Goal: Task Accomplishment & Management: Manage account settings

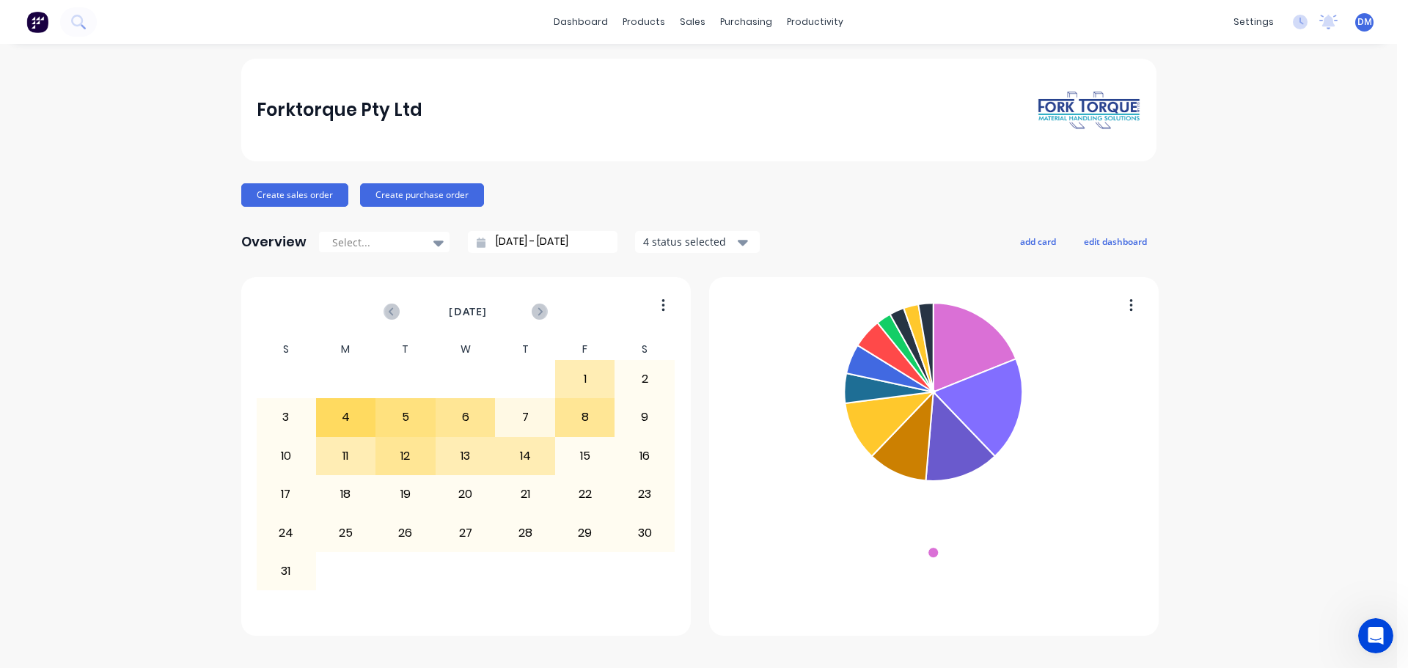
click at [1382, 633] on icon "Open Intercom Messenger" at bounding box center [1376, 636] width 24 height 24
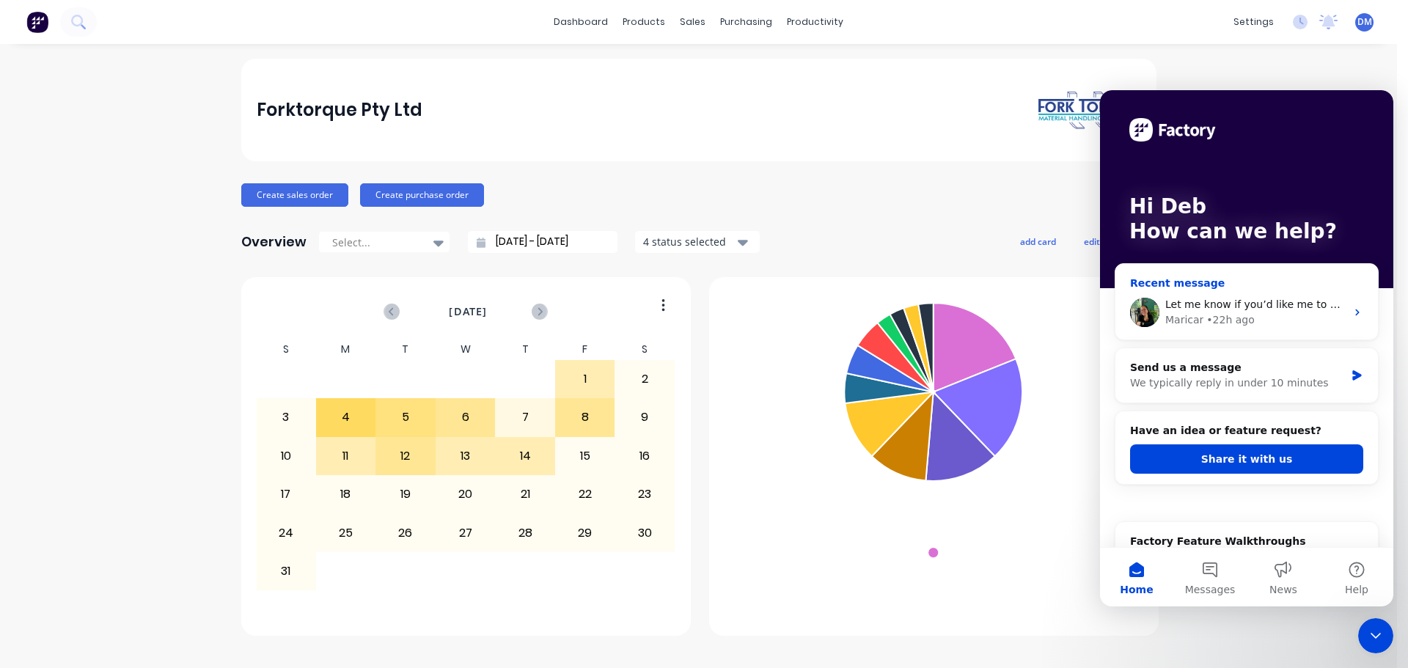
click at [1206, 310] on span "Let me know if you’d like me to go ahead and separate them up for you." at bounding box center [1351, 304] width 373 height 12
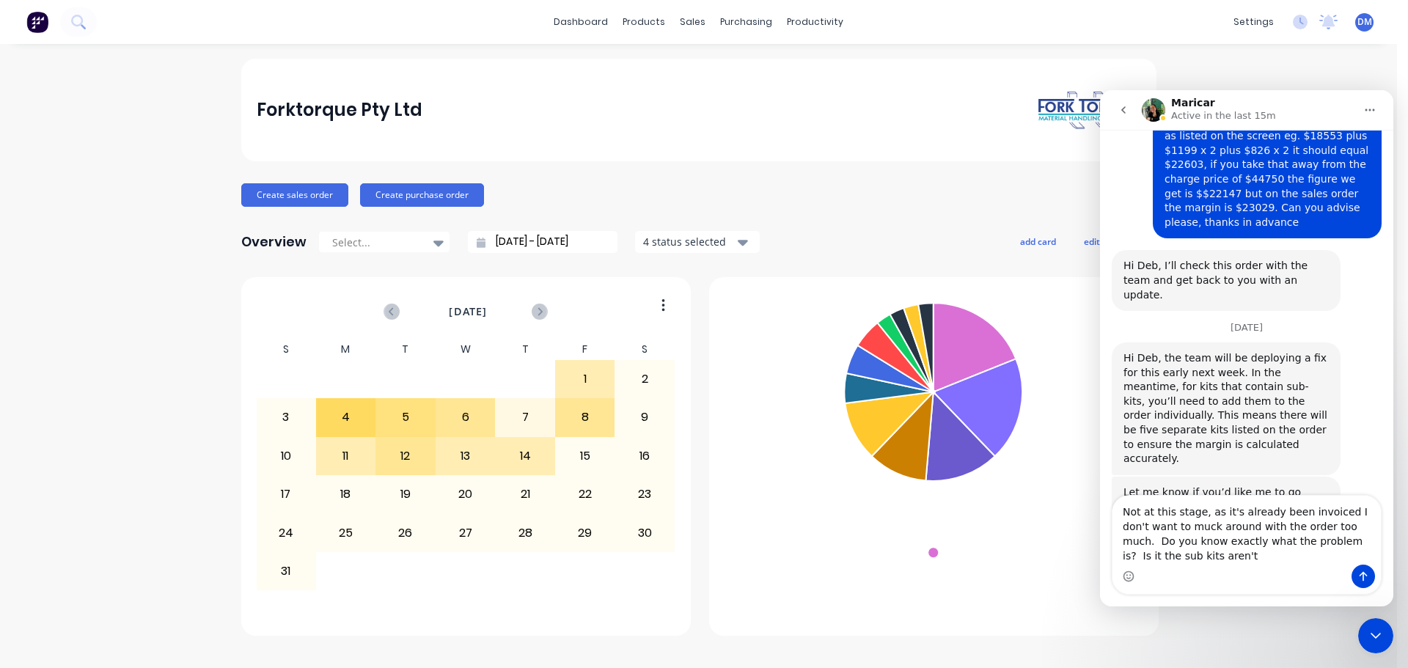
scroll to position [219, 0]
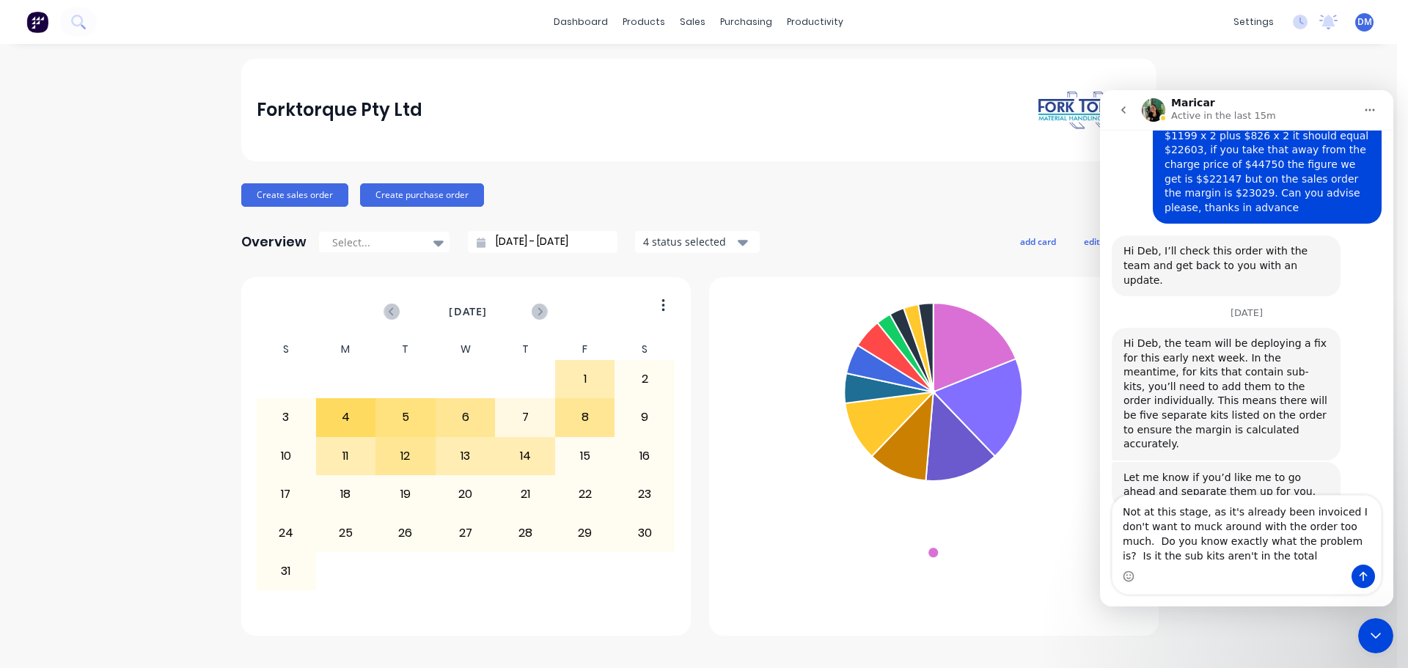
type textarea "Not at this stage, as it's already been invoiced I don't want to muck around wi…"
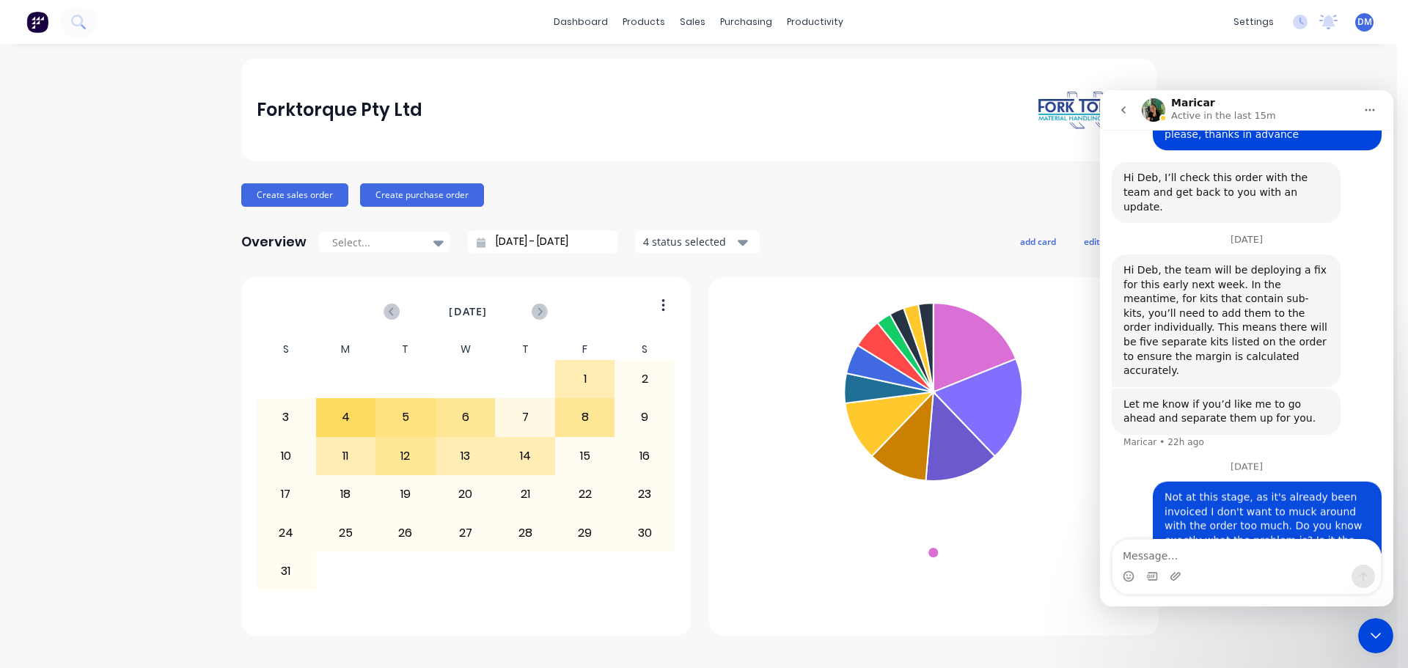
scroll to position [296, 0]
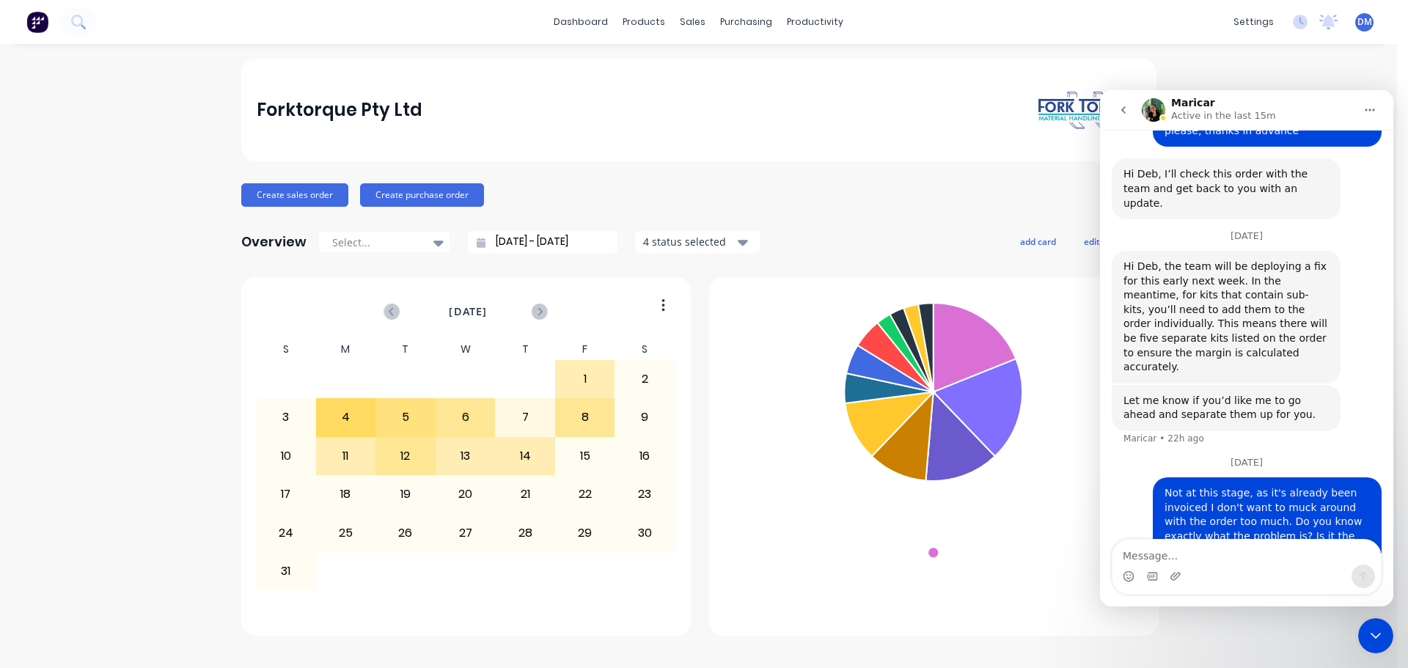
click at [1375, 640] on icon "Close Intercom Messenger" at bounding box center [1376, 636] width 18 height 18
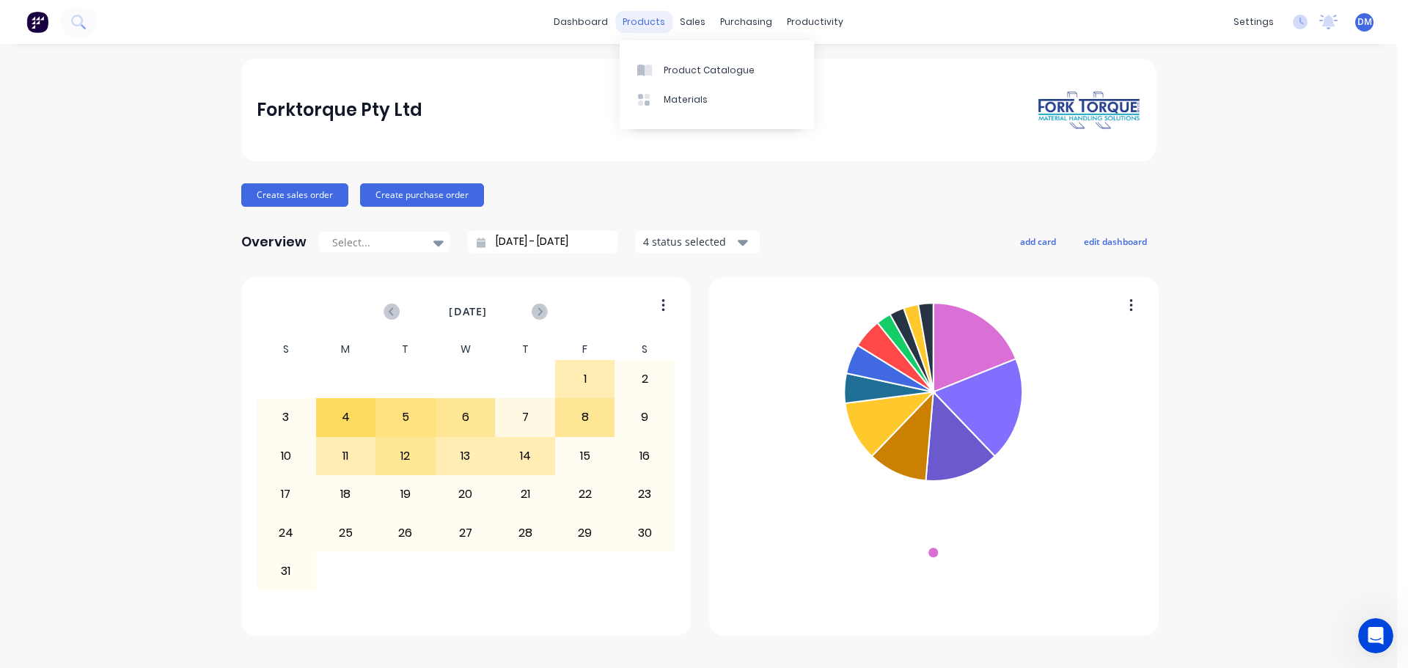
click at [638, 26] on div "products" at bounding box center [643, 22] width 57 height 22
click at [663, 66] on link "Product Catalogue" at bounding box center [717, 69] width 194 height 29
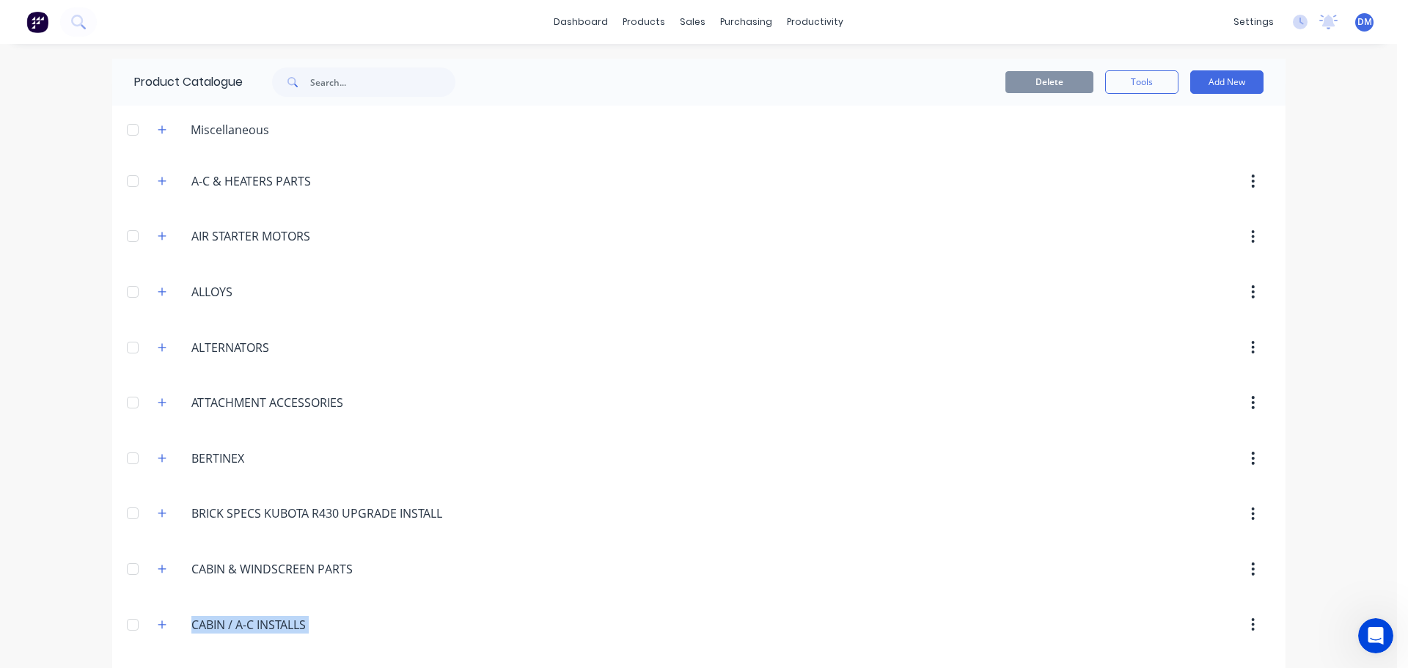
drag, startPoint x: 840, startPoint y: 590, endPoint x: 997, endPoint y: 703, distance: 194.0
click at [997, 667] on html "dashboard products sales purchasing productivity dashboard products Product Cat…" at bounding box center [704, 334] width 1408 height 668
click at [645, 411] on div at bounding box center [823, 402] width 895 height 26
drag, startPoint x: 91, startPoint y: 202, endPoint x: 864, endPoint y: 65, distance: 785.1
click at [864, 65] on div "Delete Tools Add New" at bounding box center [889, 82] width 794 height 47
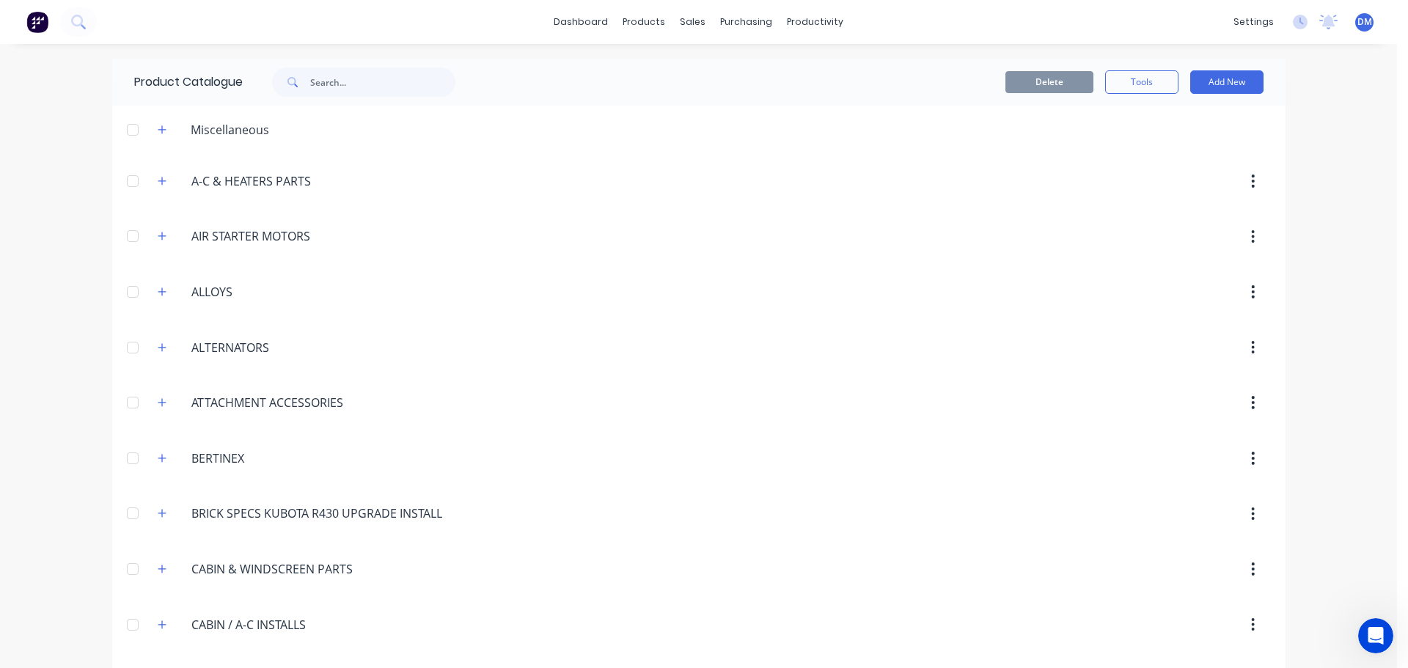
click at [1385, 640] on div "Open Intercom Messenger" at bounding box center [1376, 636] width 48 height 48
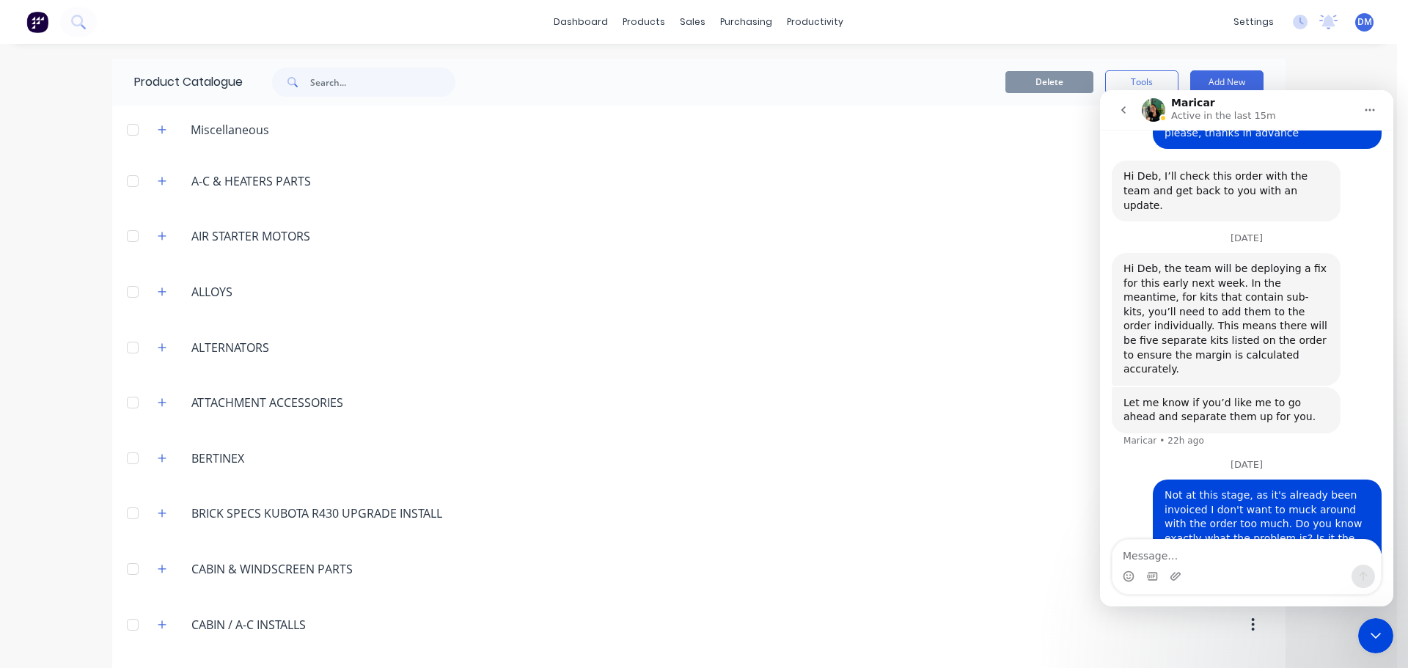
scroll to position [296, 0]
click at [1126, 109] on icon "go back" at bounding box center [1124, 110] width 12 height 12
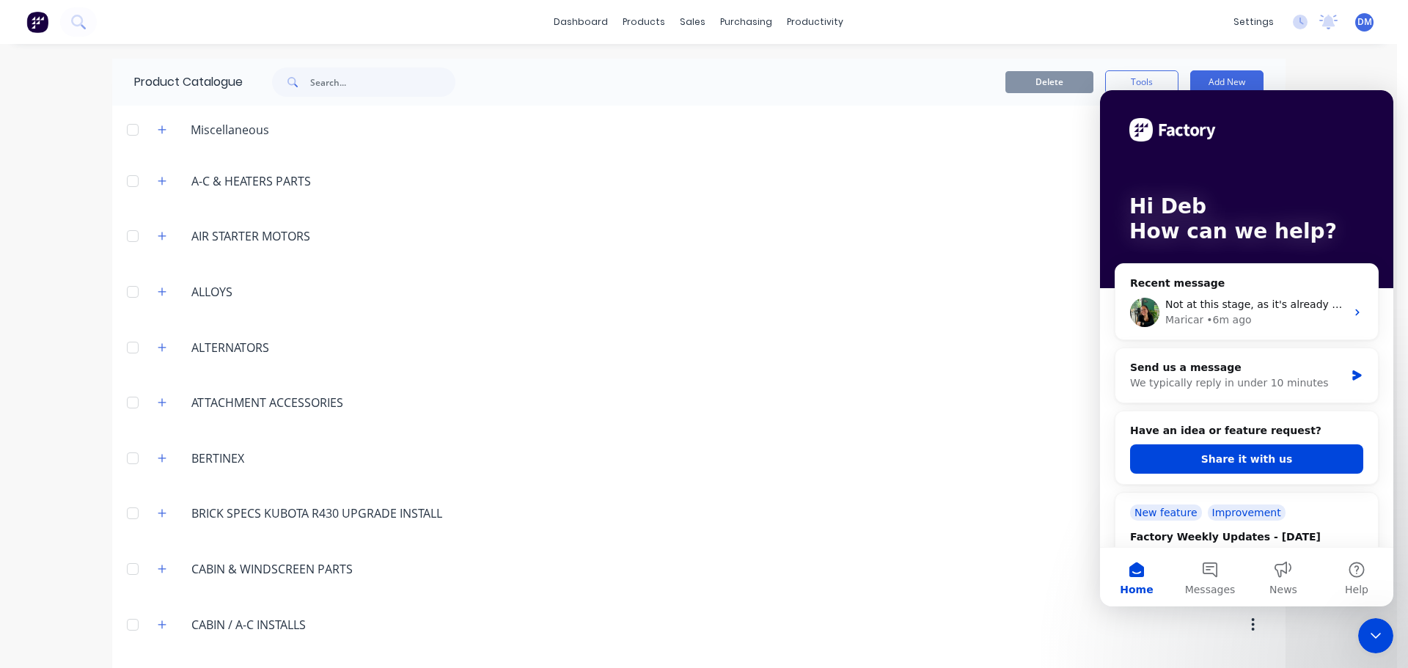
click at [1233, 521] on div "Factory Weekly Updates - [DATE] Hey, Factory pro there👋" at bounding box center [1246, 542] width 233 height 43
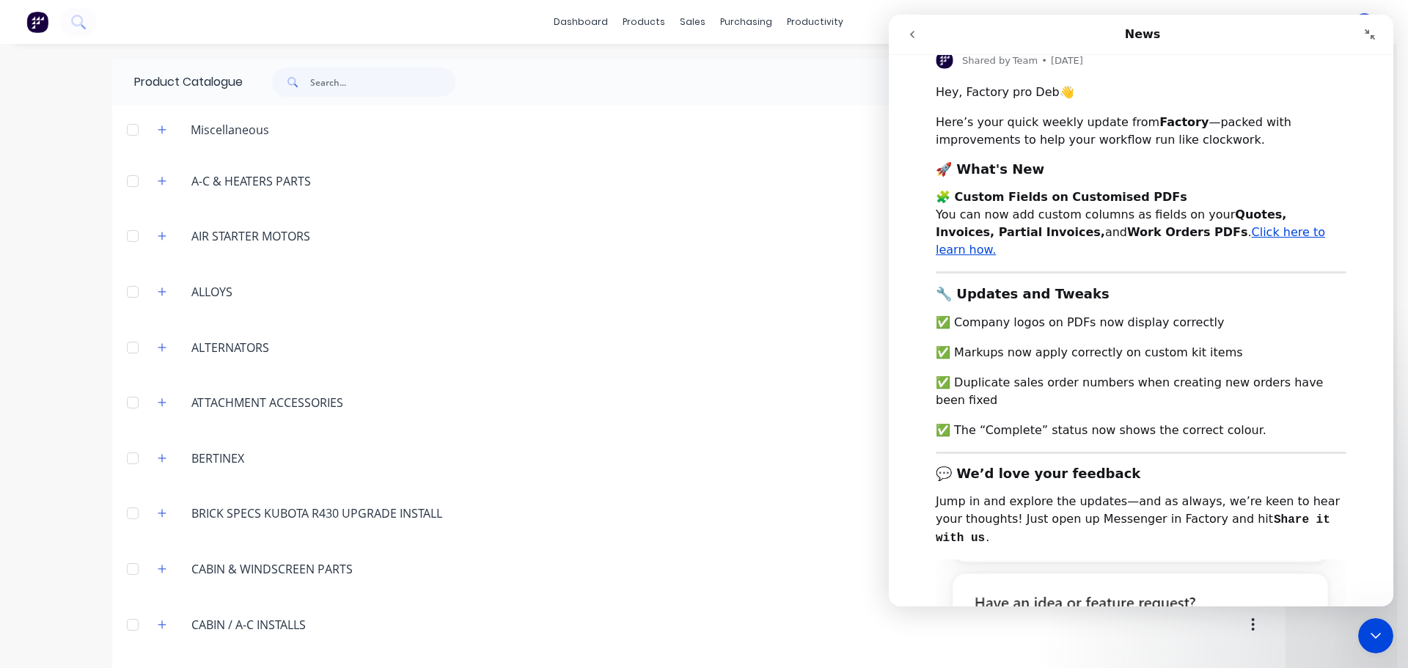
scroll to position [0, 0]
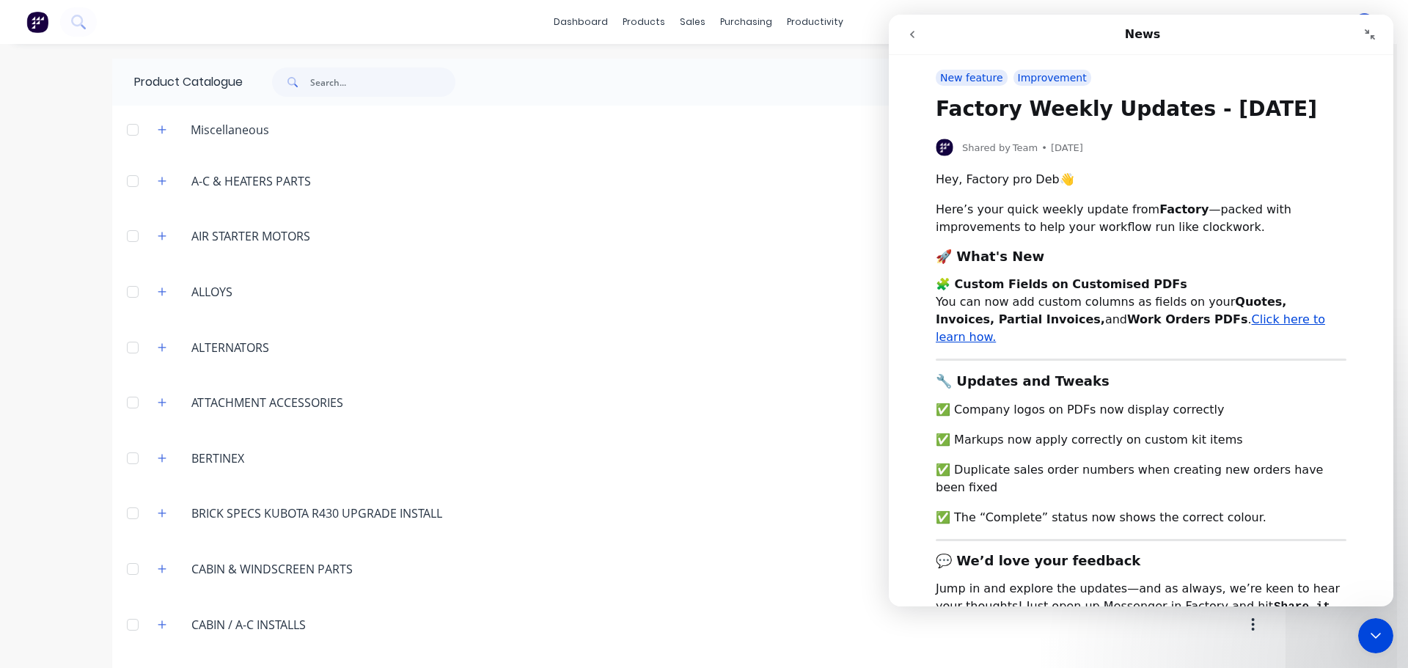
click at [909, 37] on icon "go back" at bounding box center [912, 35] width 12 height 12
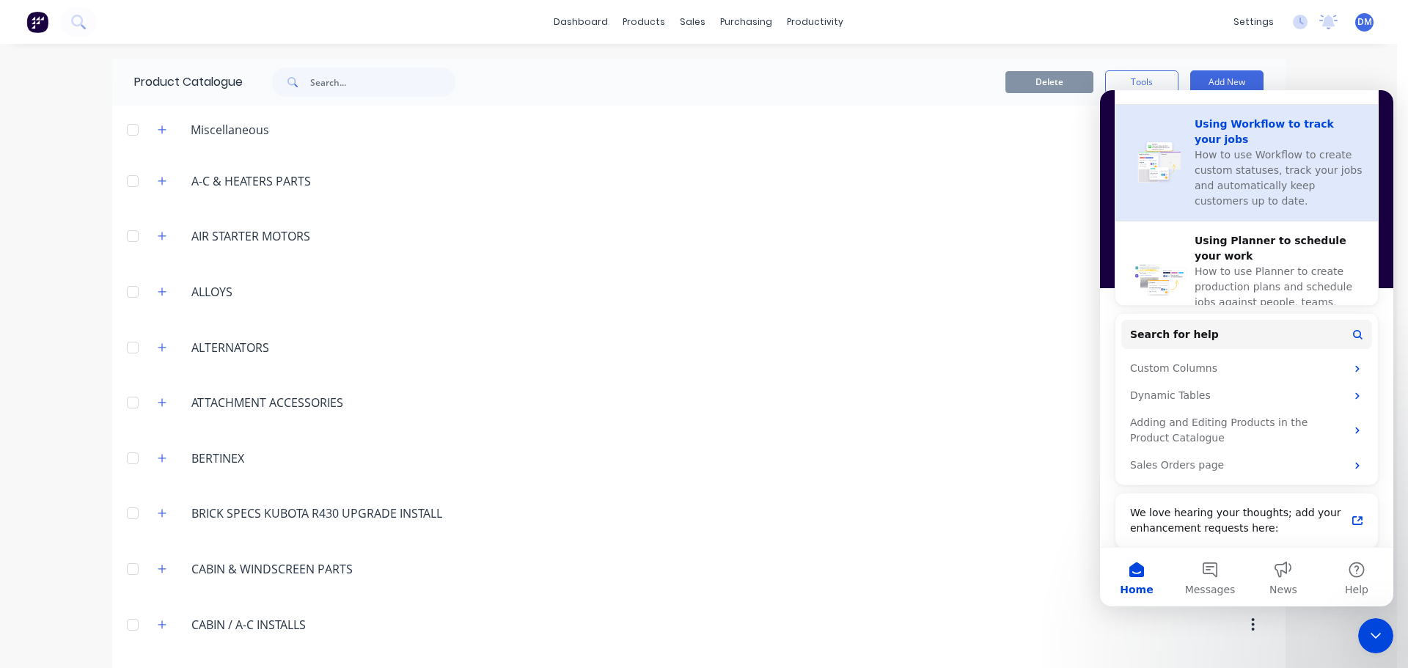
scroll to position [647, 0]
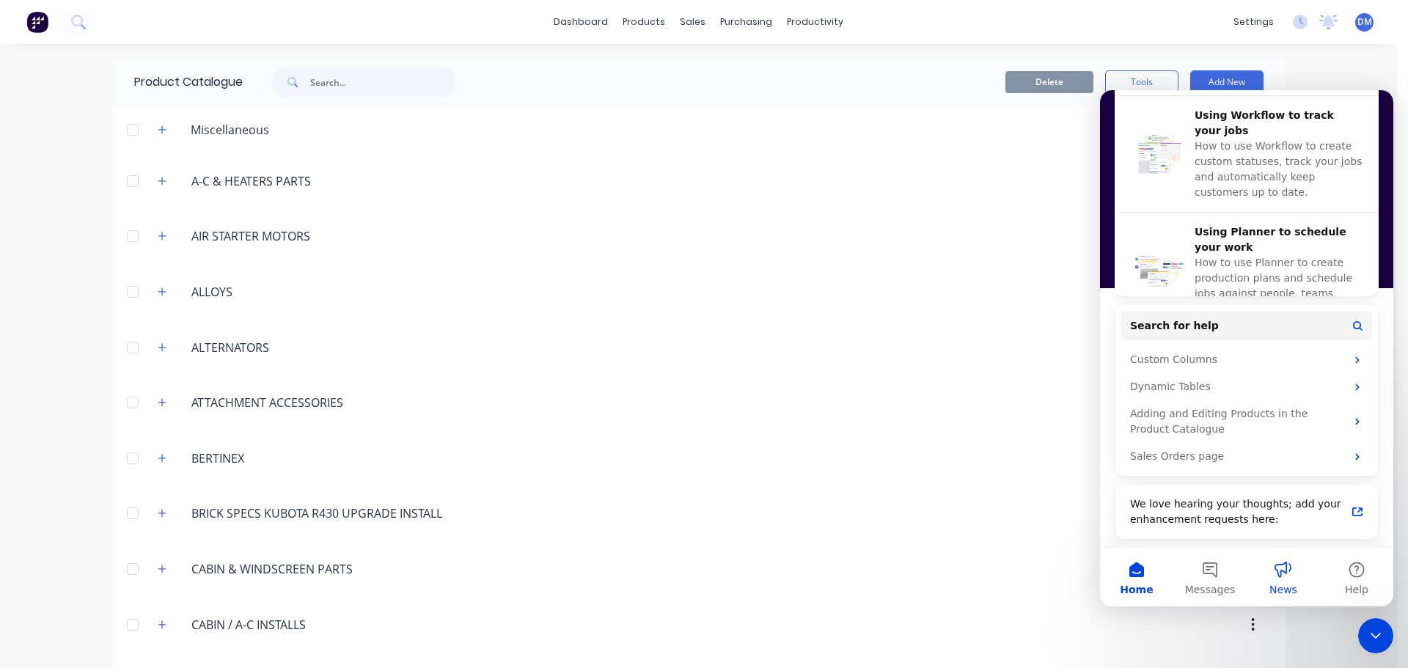
click at [1292, 571] on button "News" at bounding box center [1283, 577] width 73 height 59
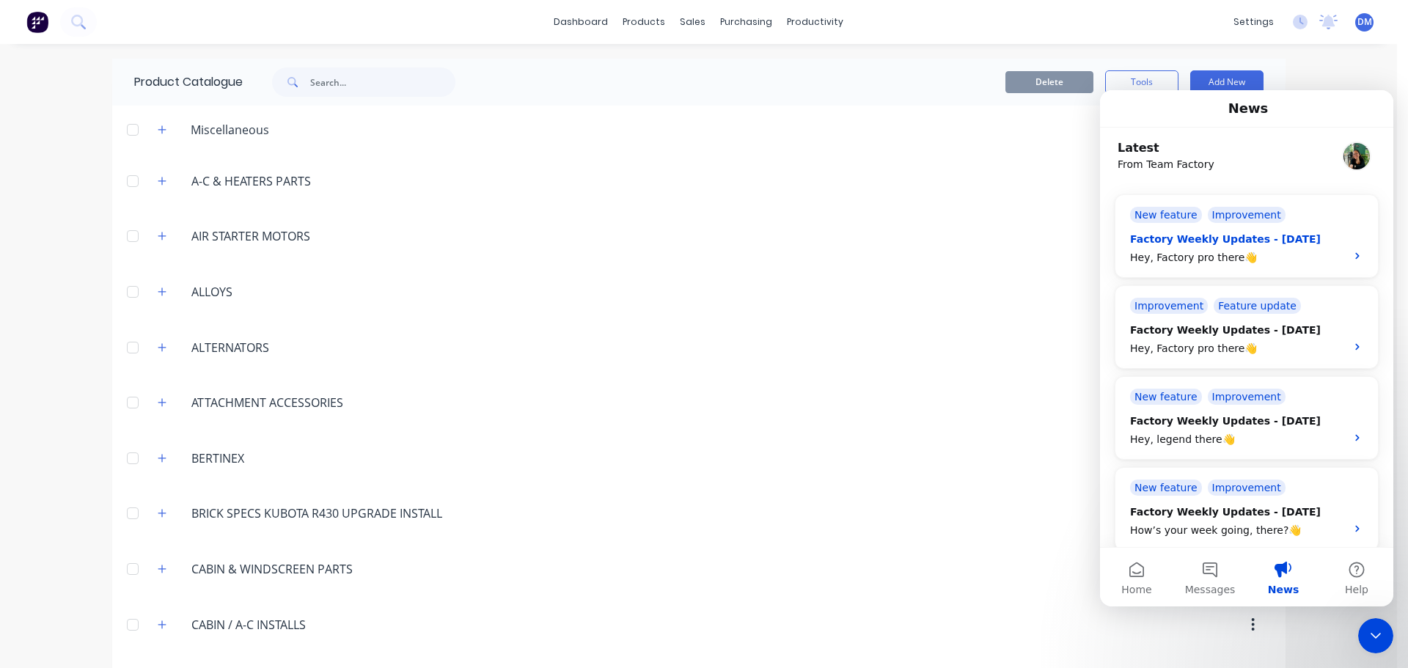
click at [1304, 250] on div "Hey, Factory pro there👋" at bounding box center [1233, 257] width 207 height 15
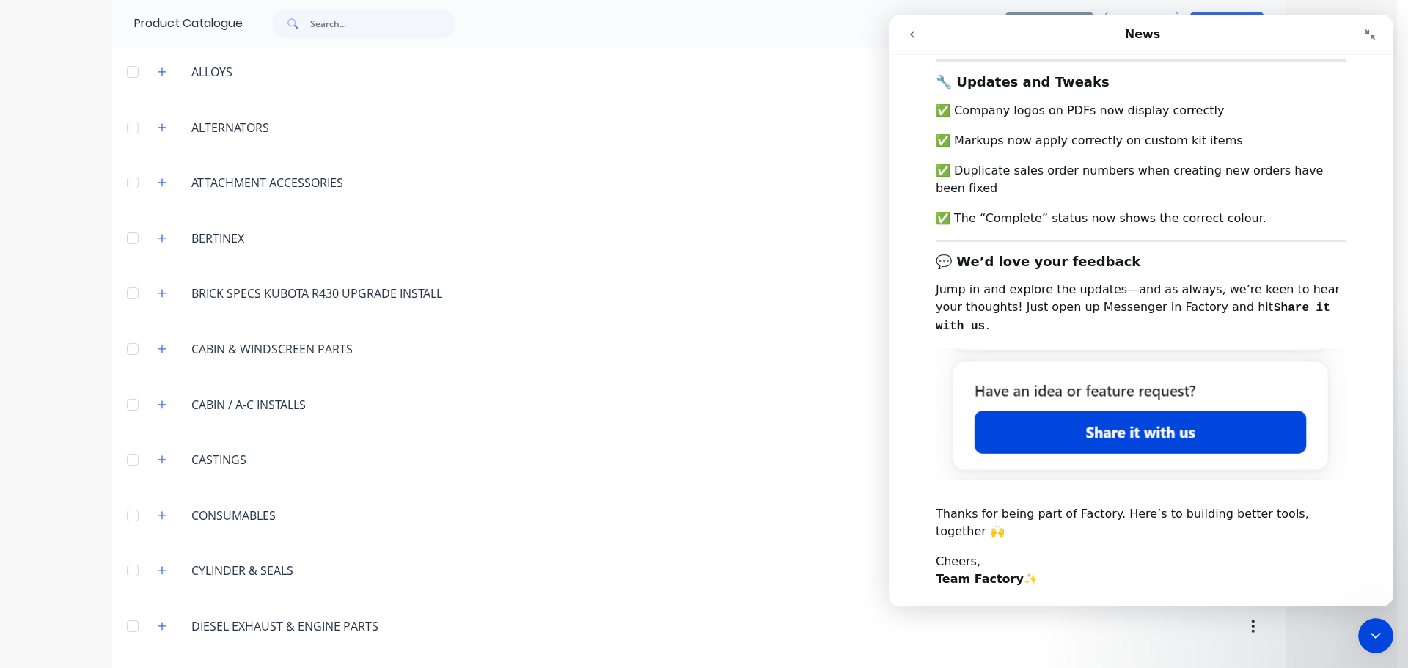
scroll to position [307, 0]
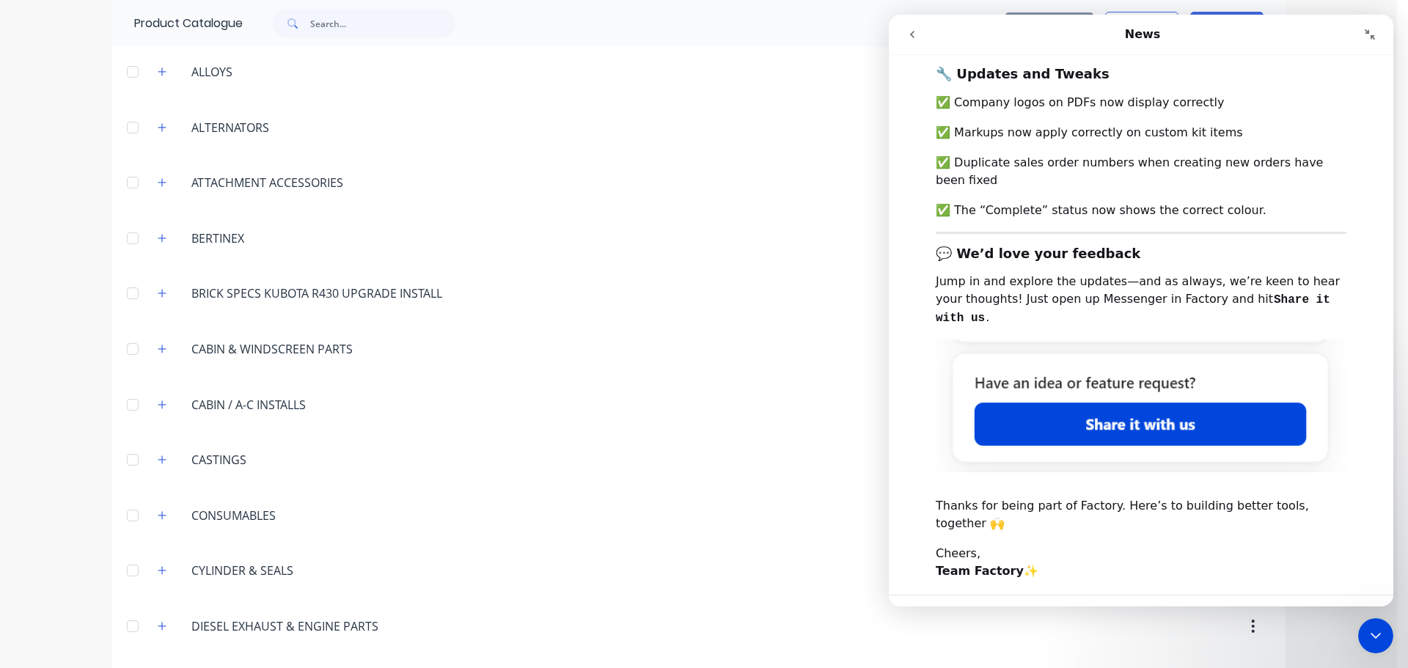
click at [1145, 373] on img "Intercom messenger" at bounding box center [1141, 406] width 411 height 133
click at [917, 36] on icon "go back" at bounding box center [912, 35] width 12 height 12
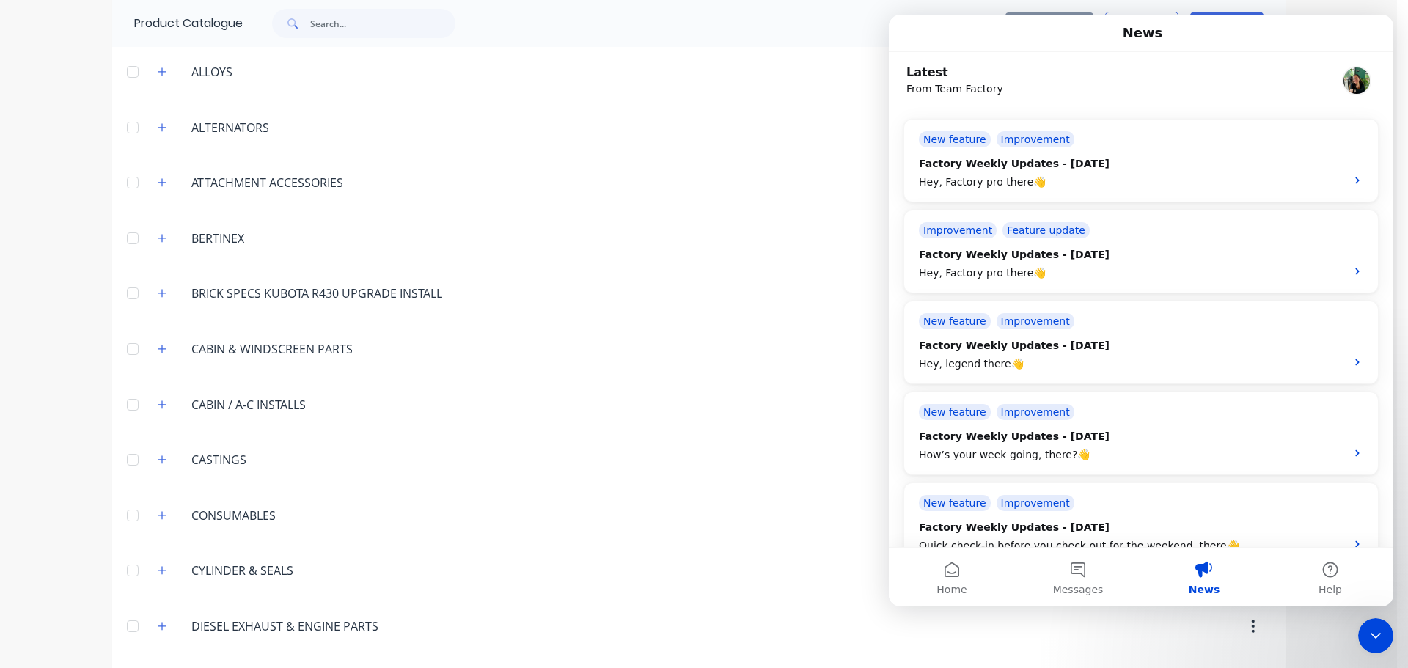
scroll to position [363, 0]
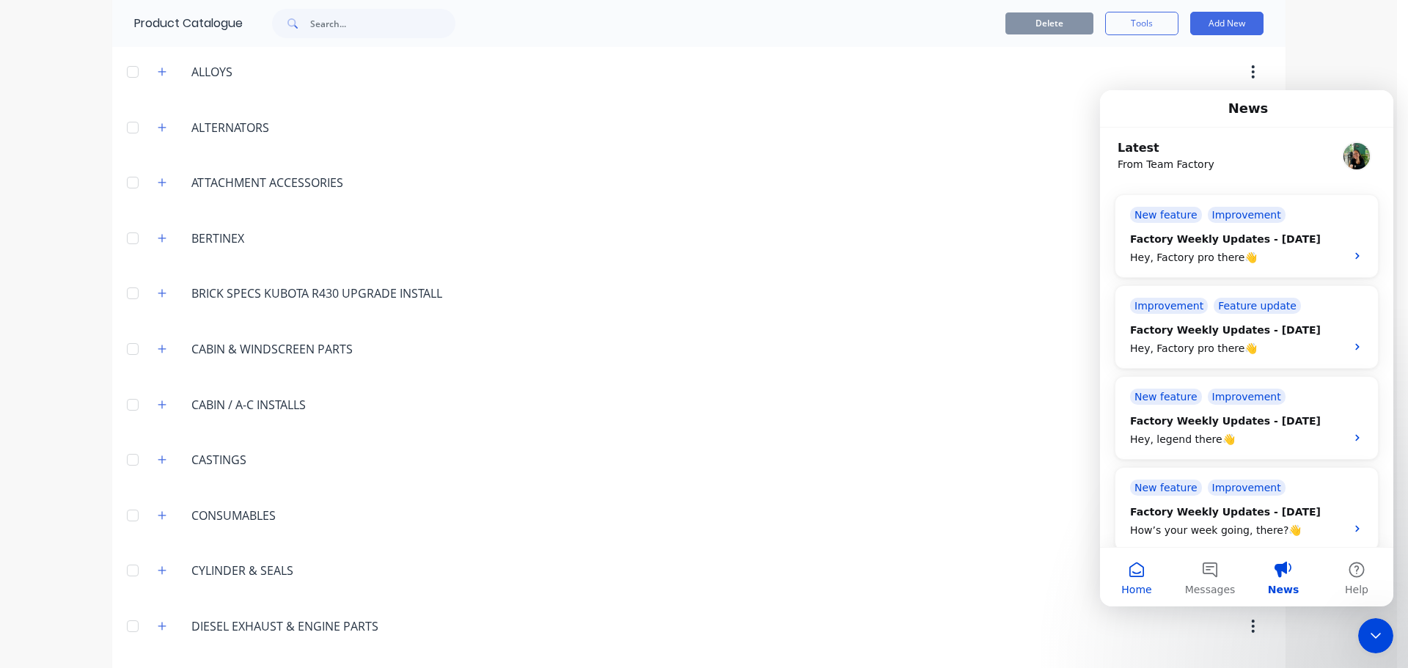
click at [1139, 585] on span "Home" at bounding box center [1136, 590] width 30 height 10
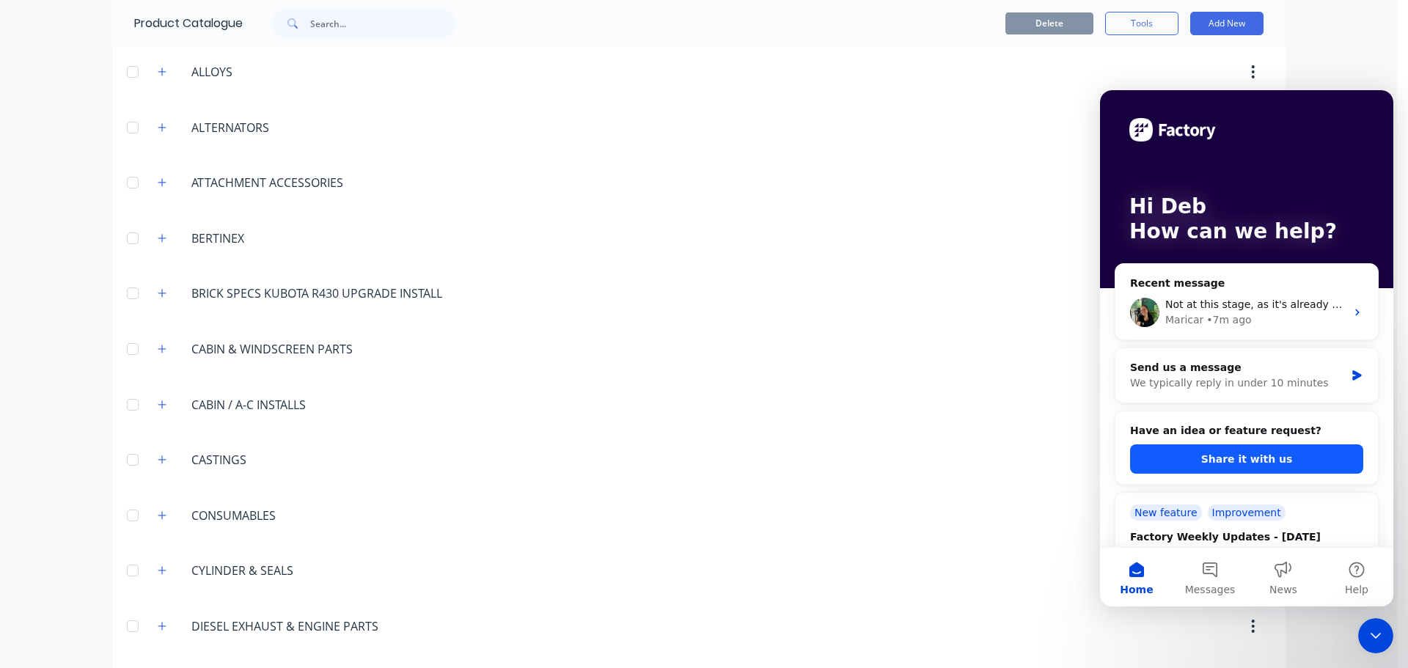
click at [1217, 463] on button "Share it with us" at bounding box center [1246, 458] width 233 height 29
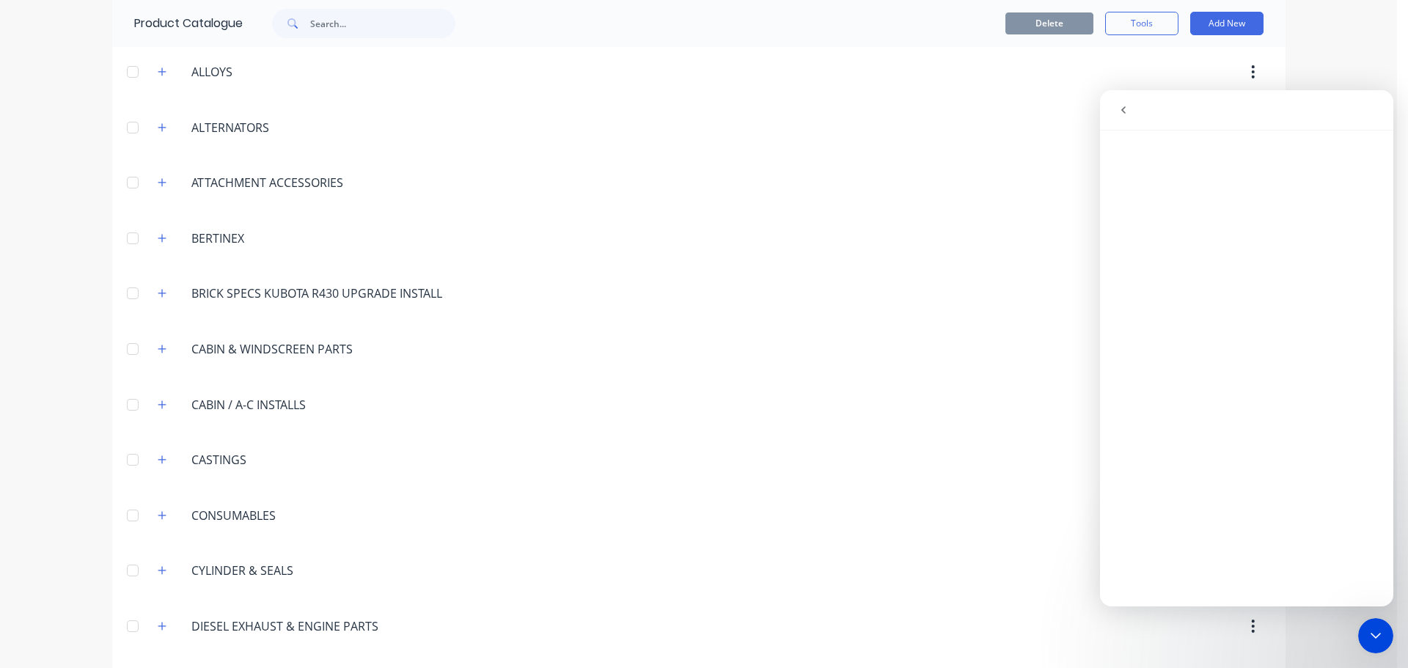
click at [1124, 110] on icon "go back" at bounding box center [1124, 110] width 12 height 12
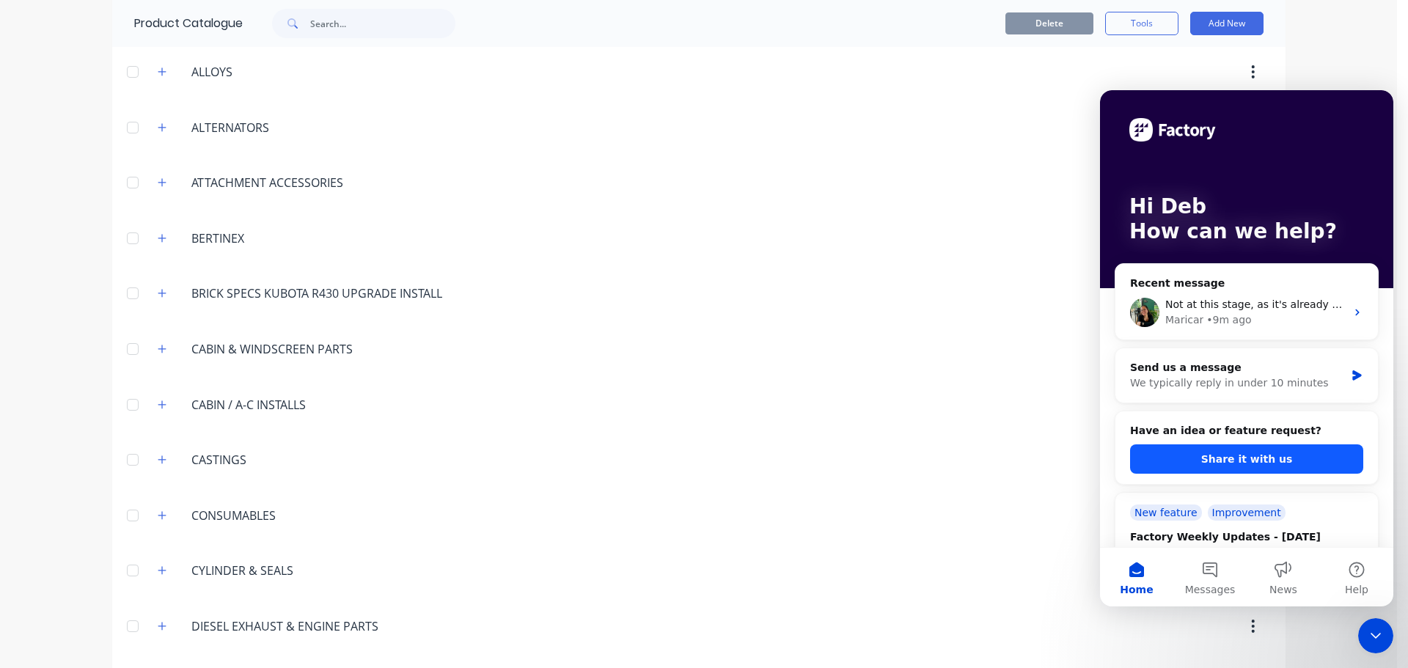
click at [1253, 455] on button "Share it with us" at bounding box center [1246, 458] width 233 height 29
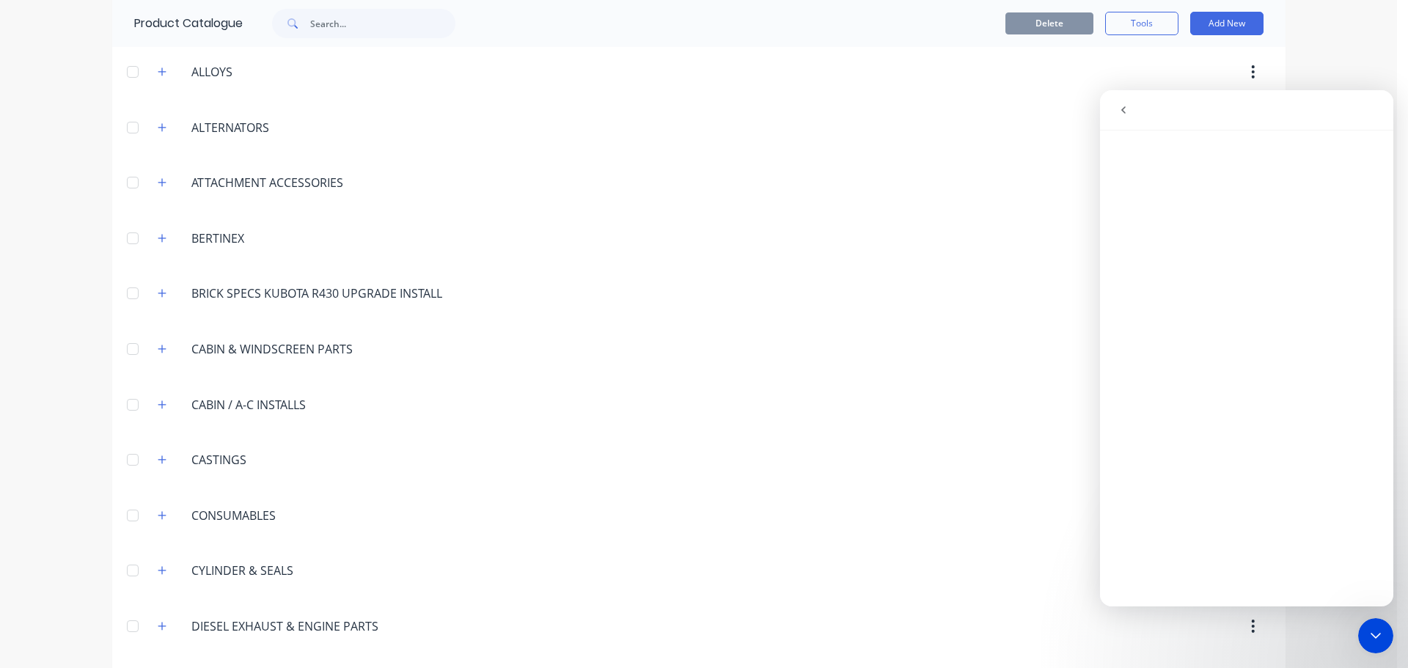
click at [1125, 111] on icon "go back" at bounding box center [1124, 110] width 12 height 12
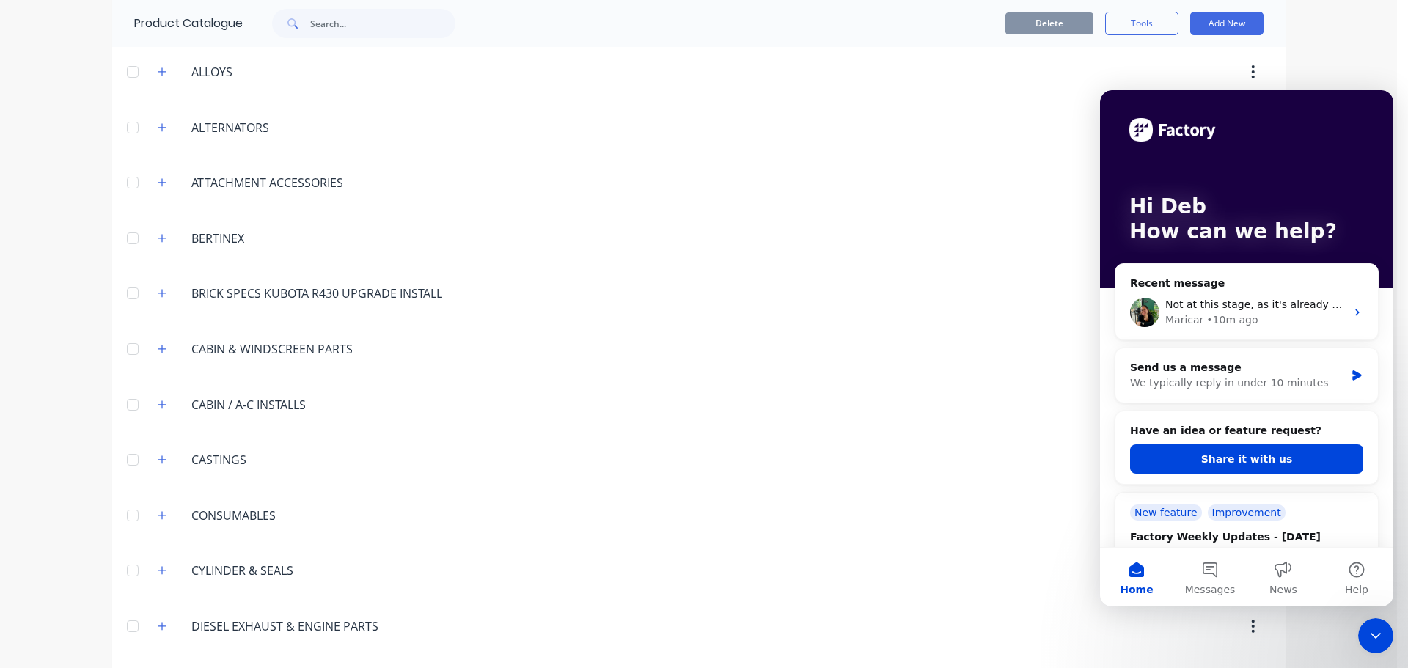
click at [1371, 635] on icon "Close Intercom Messenger" at bounding box center [1376, 636] width 18 height 18
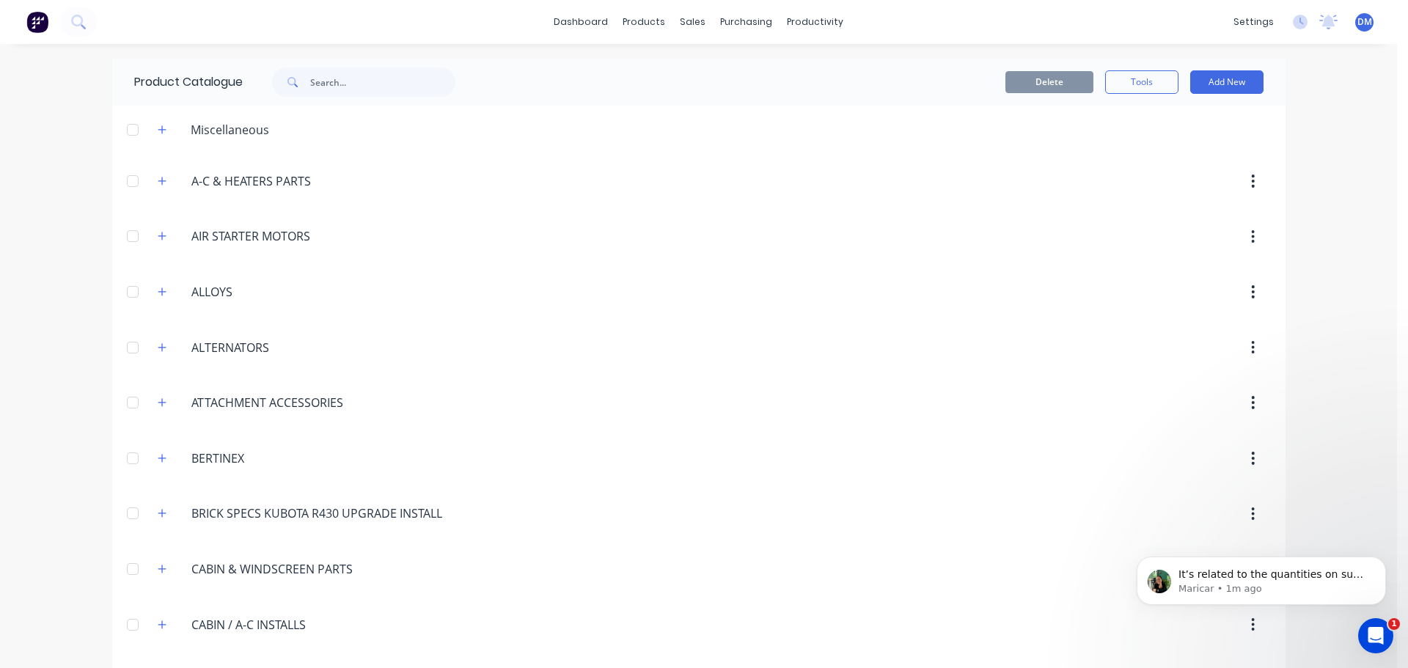
scroll to position [0, 0]
click at [1379, 640] on icon "Open Intercom Messenger" at bounding box center [1376, 636] width 24 height 24
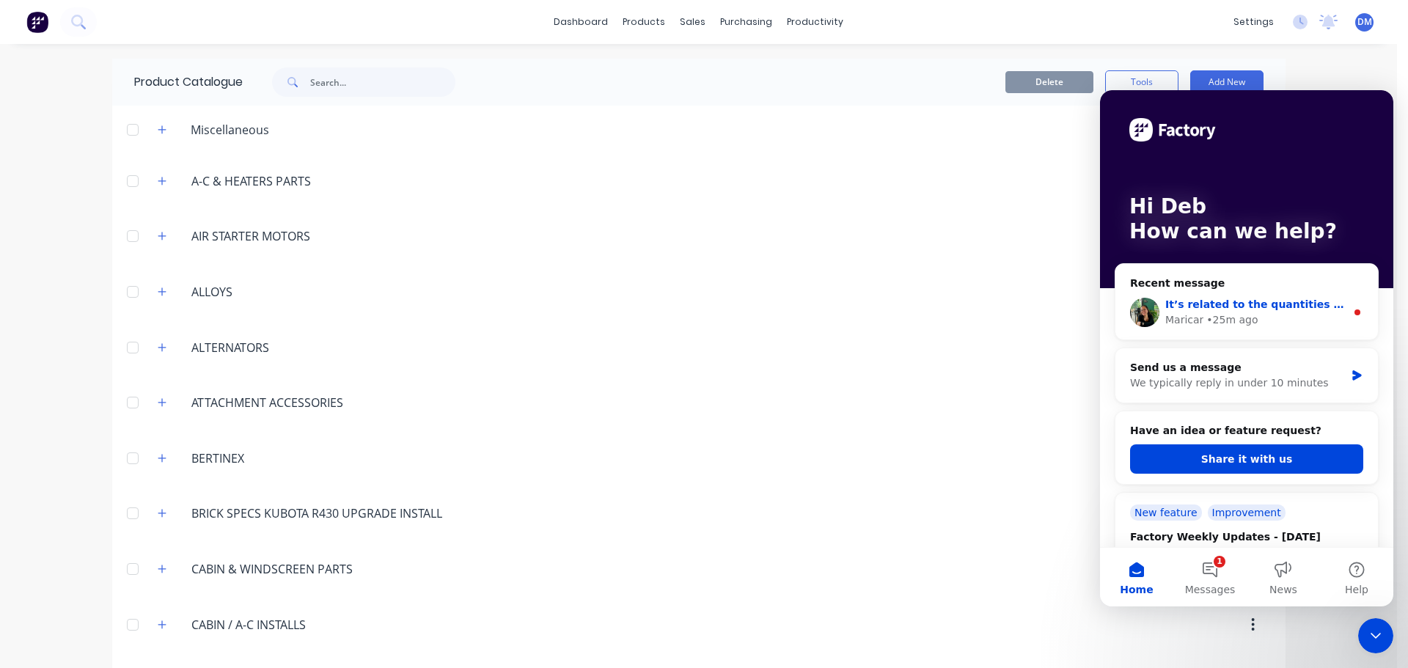
drag, startPoint x: 2123, startPoint y: 432, endPoint x: 1189, endPoint y: 310, distance: 942.2
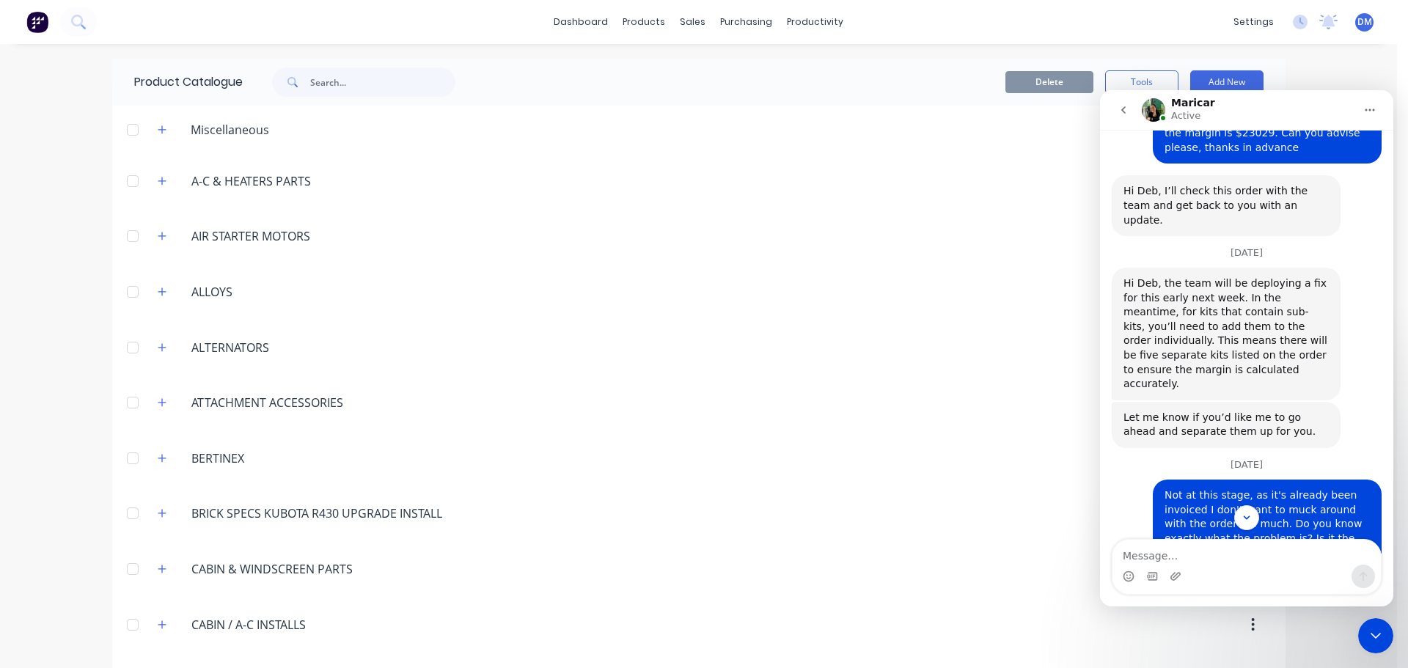
scroll to position [392, 0]
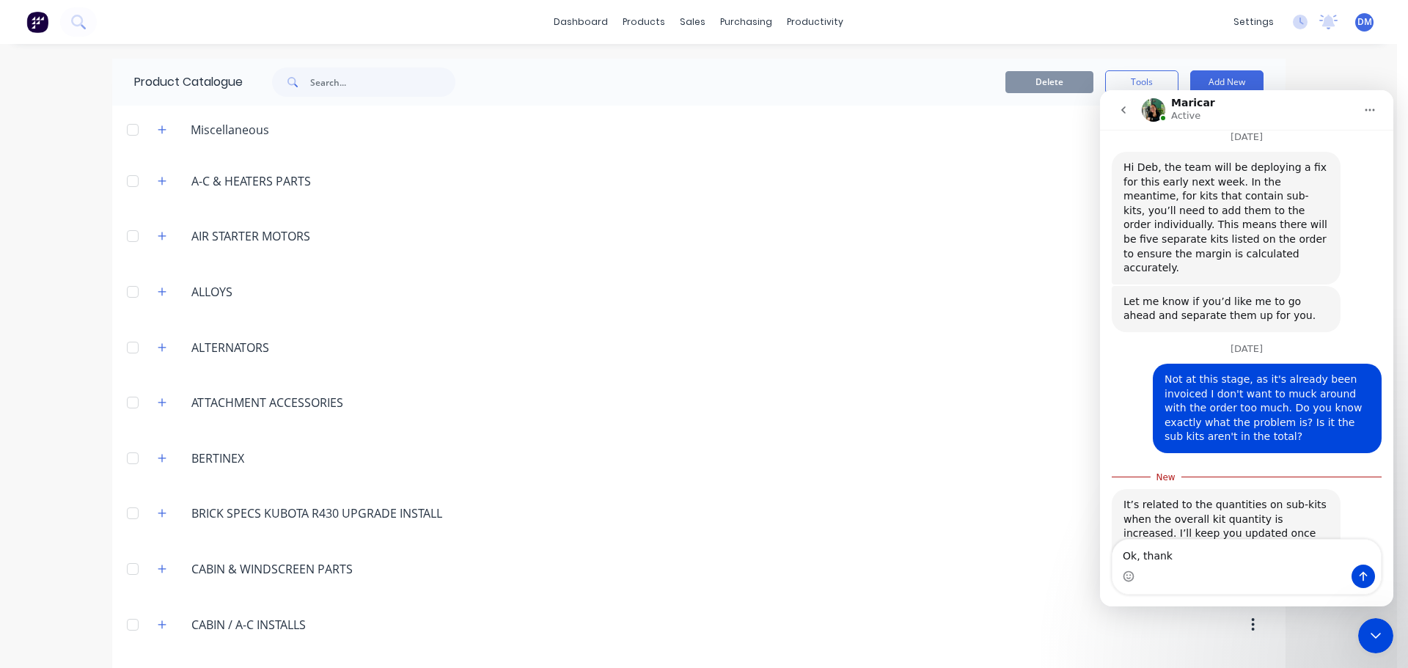
type textarea "Ok, thanks"
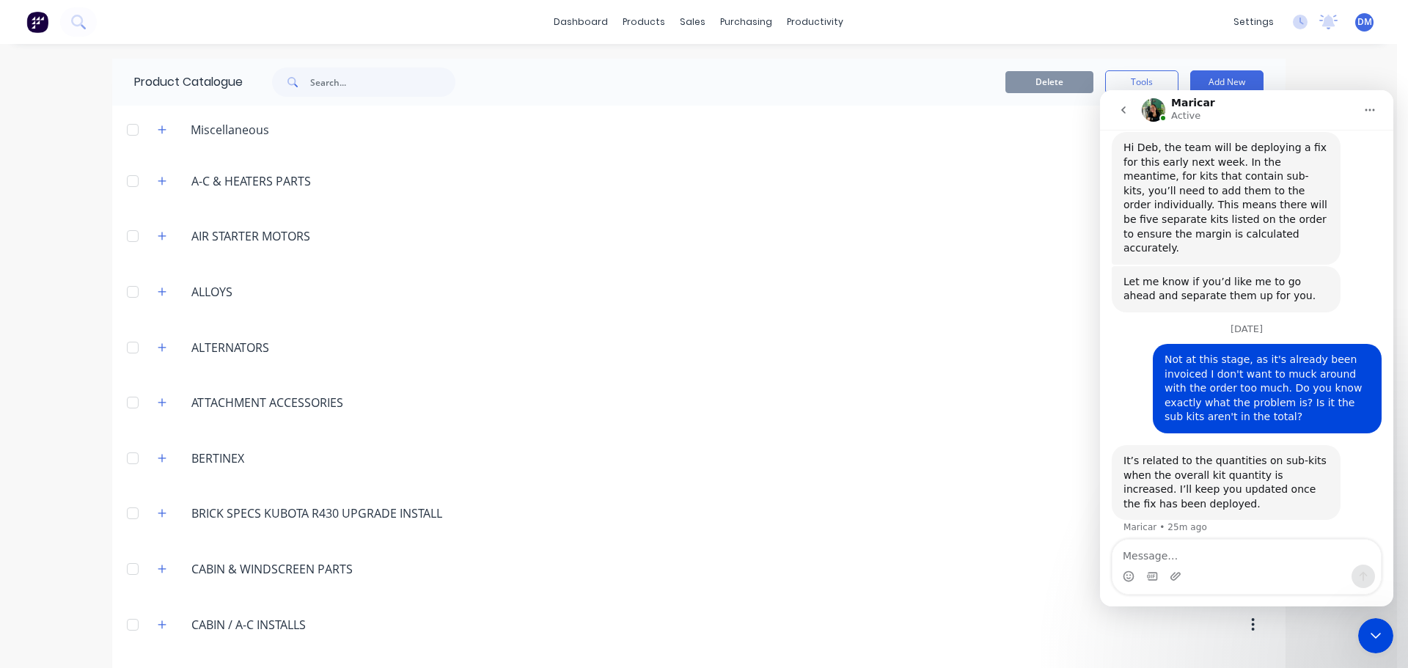
click at [1365, 632] on div "Close Intercom Messenger" at bounding box center [1375, 635] width 35 height 35
